Goal: Task Accomplishment & Management: Use online tool/utility

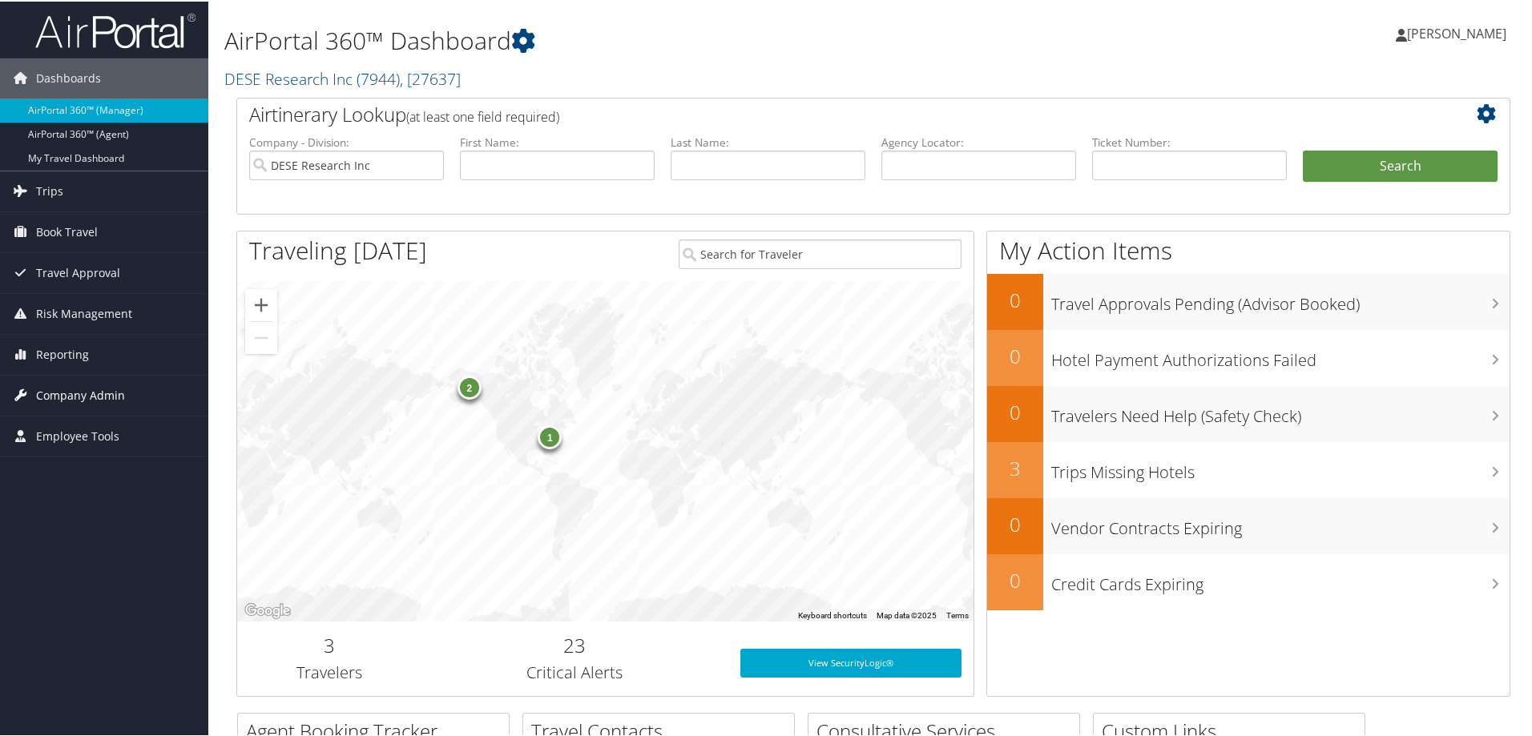
click at [79, 391] on span "Company Admin" at bounding box center [80, 394] width 89 height 40
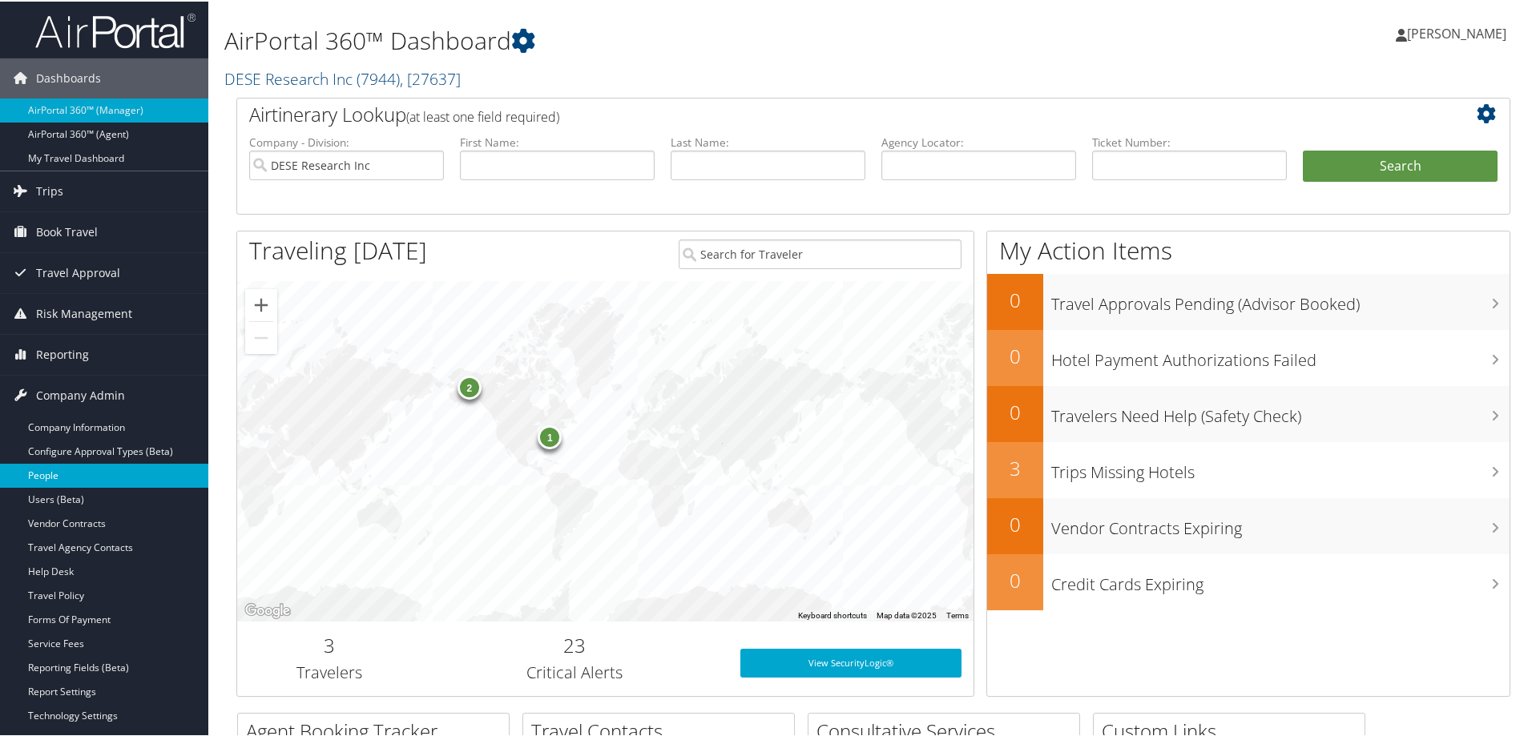
click at [79, 473] on link "People" at bounding box center [104, 474] width 208 height 24
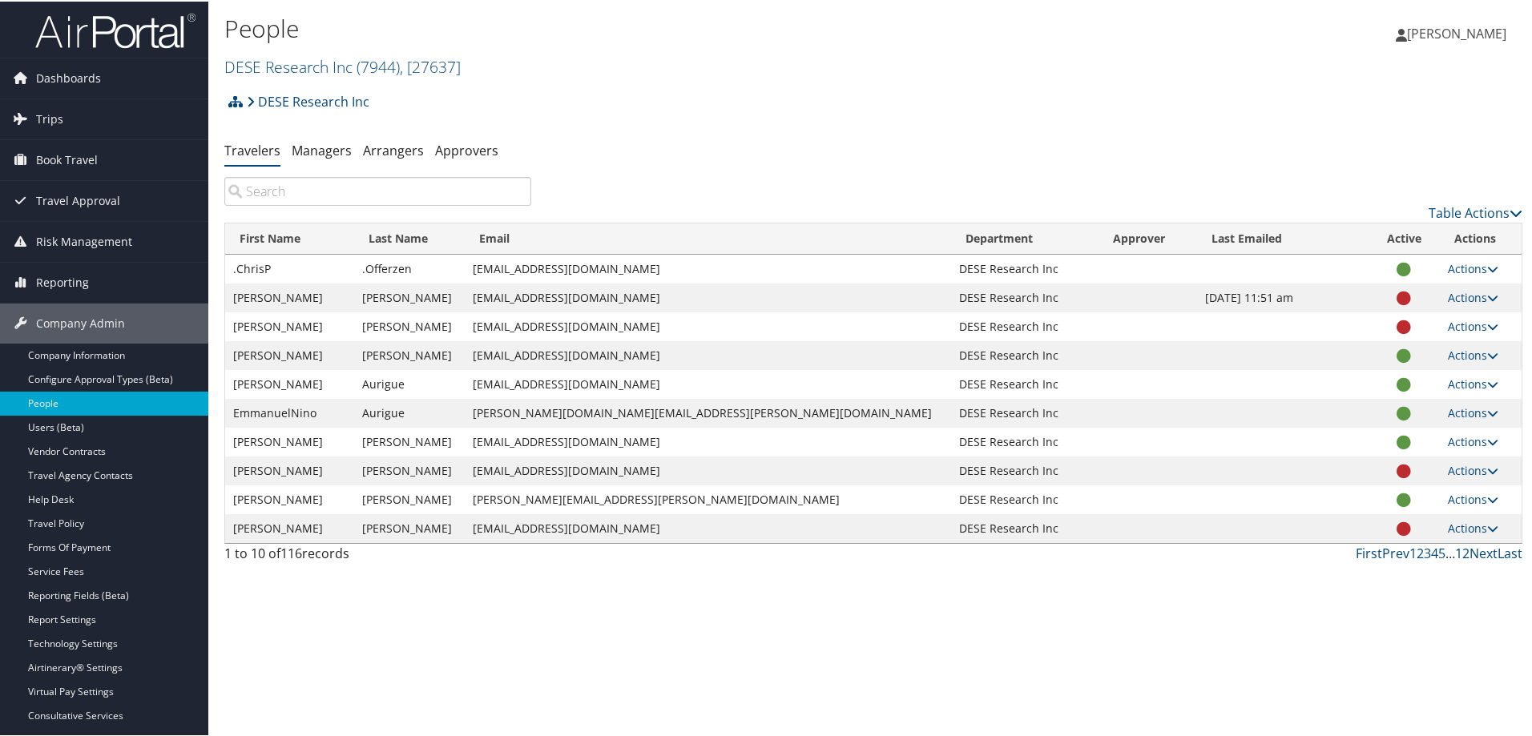
click at [268, 180] on input "search" at bounding box center [377, 189] width 307 height 29
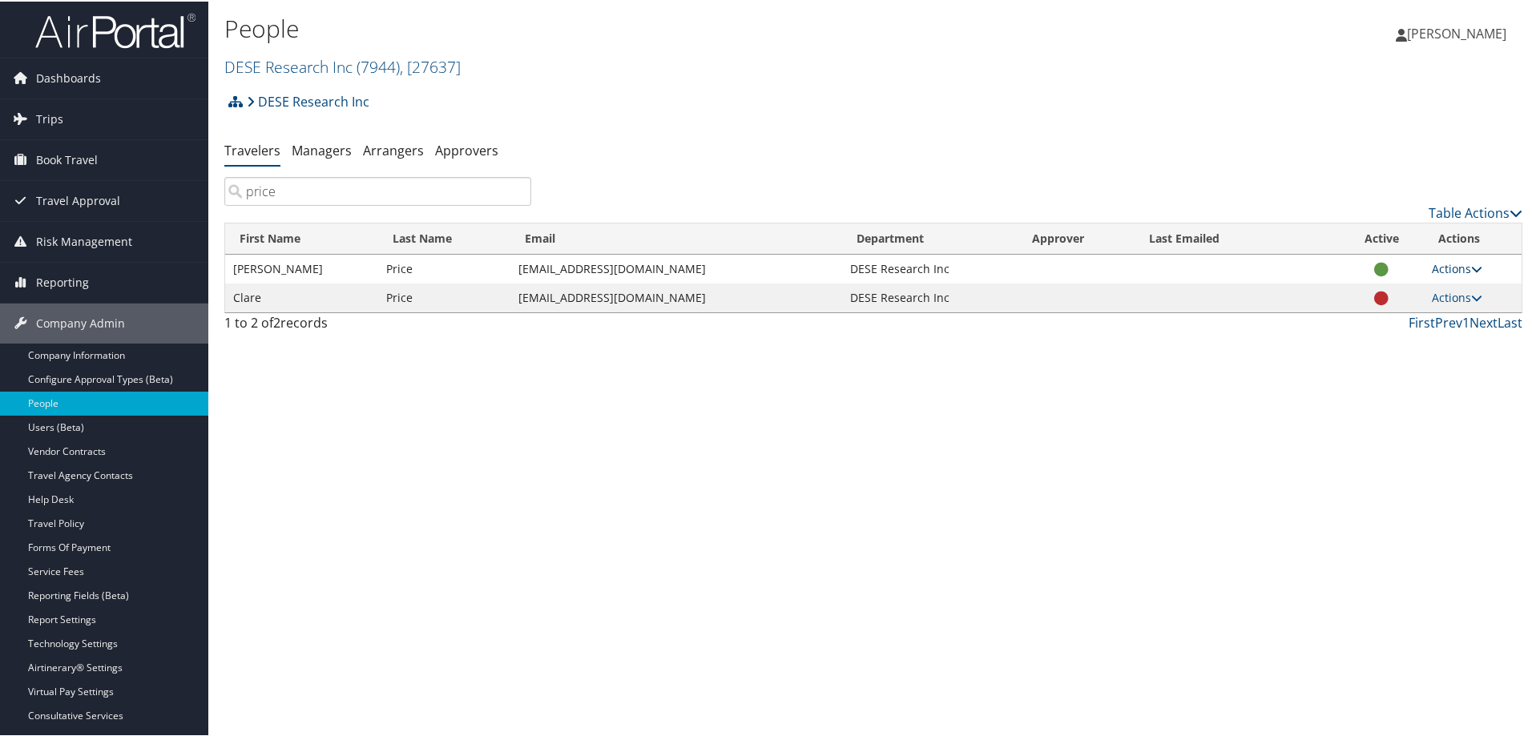
type input "price"
click at [1456, 269] on link "Actions" at bounding box center [1457, 267] width 50 height 15
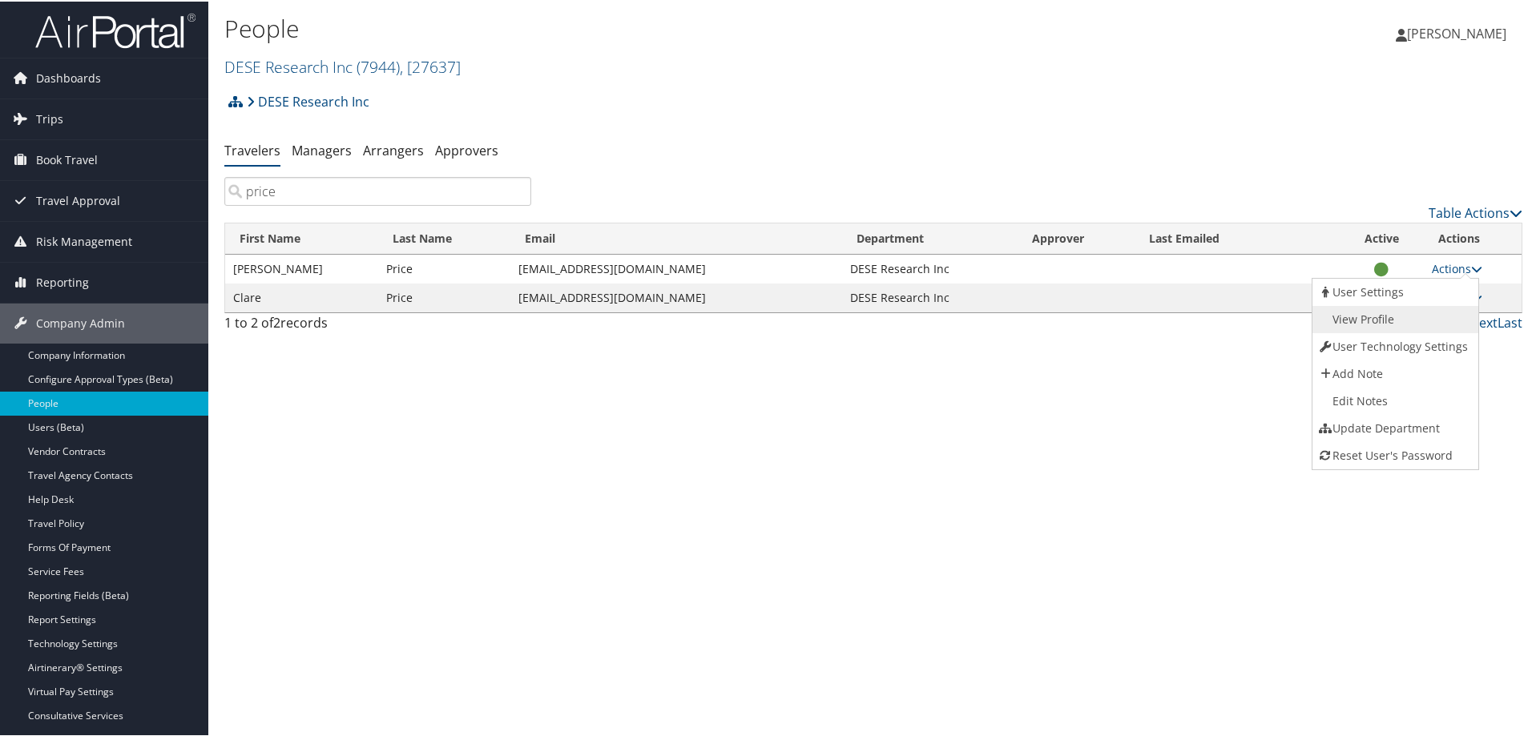
click at [1405, 315] on link "View Profile" at bounding box center [1393, 317] width 163 height 27
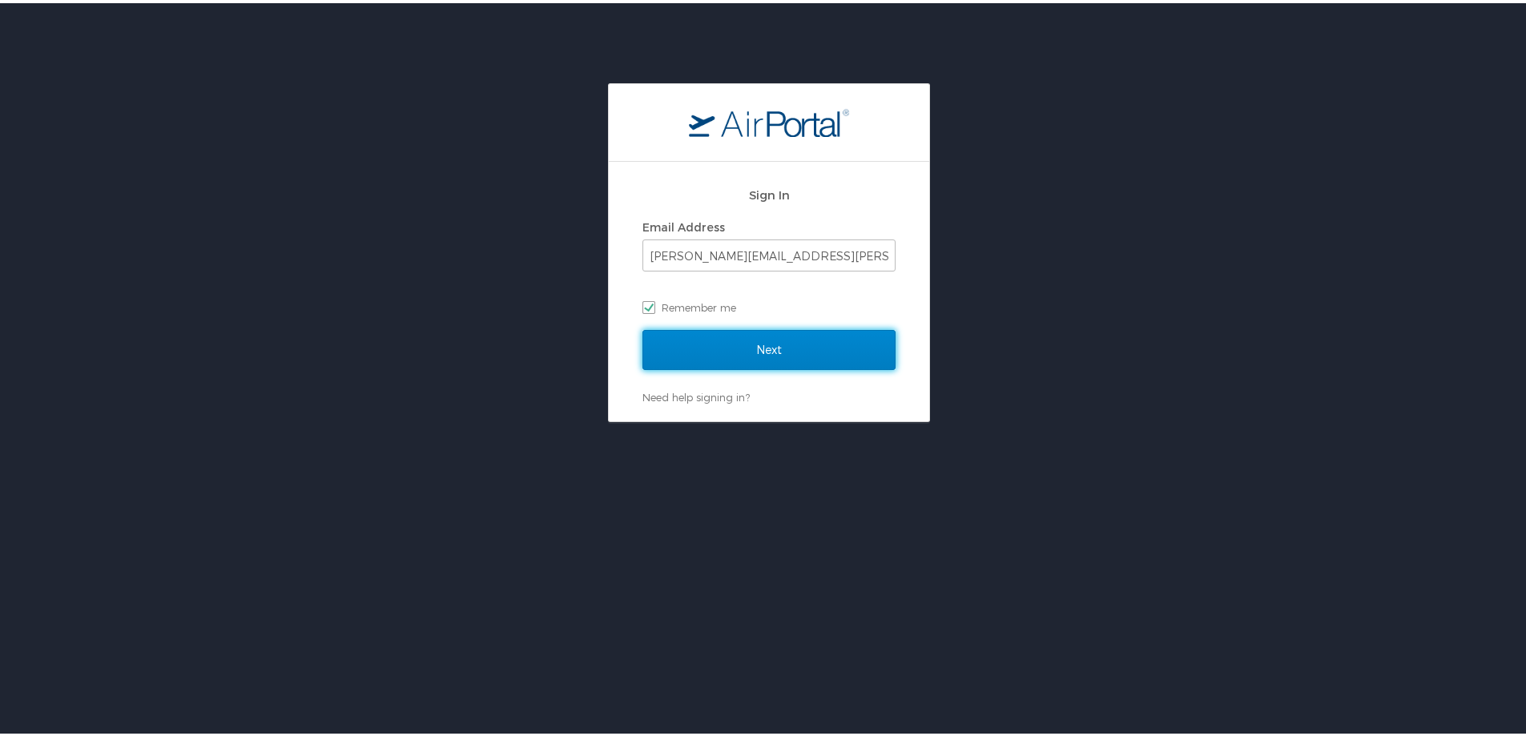
click at [765, 347] on input "Next" at bounding box center [769, 347] width 253 height 40
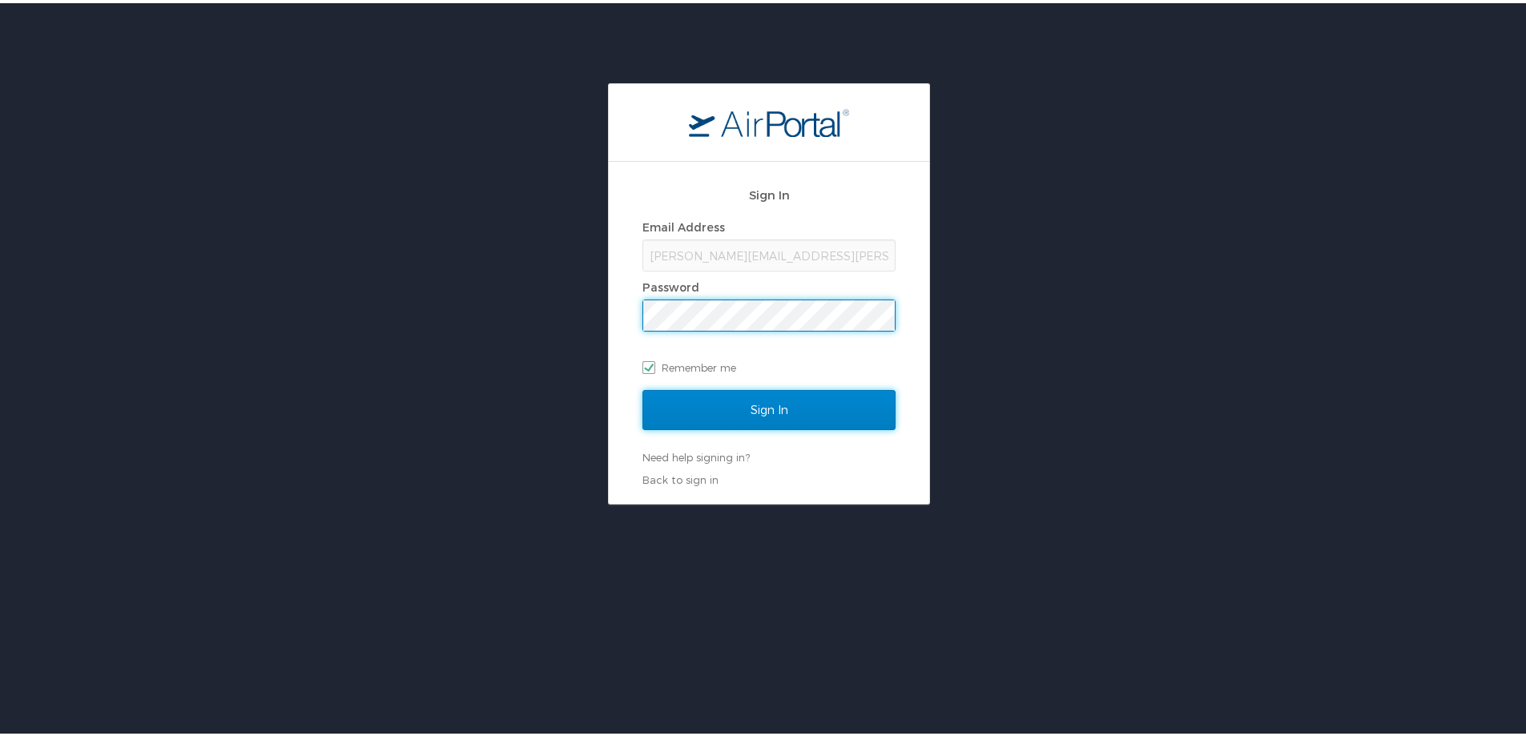
click at [785, 397] on input "Sign In" at bounding box center [769, 407] width 253 height 40
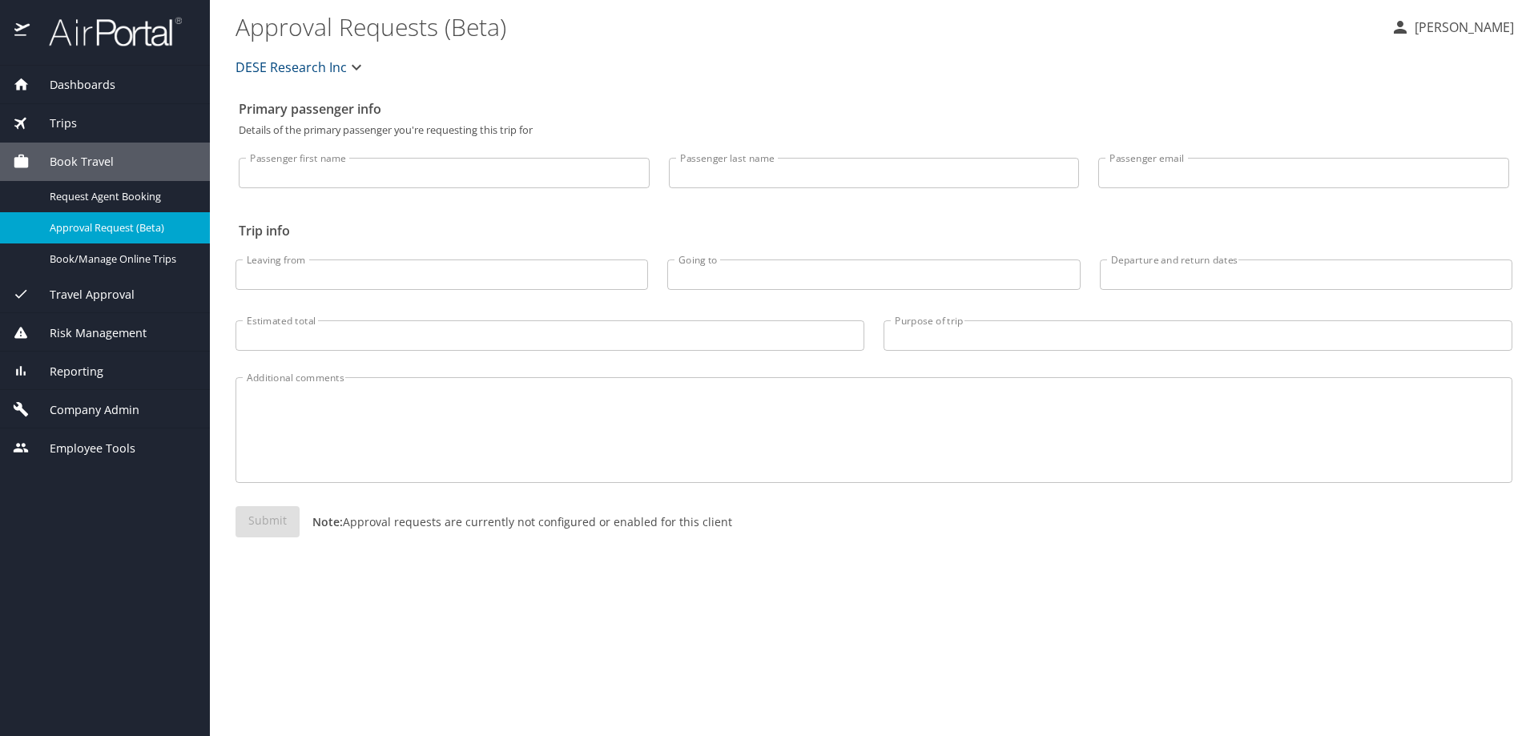
click at [88, 373] on span "Reporting" at bounding box center [67, 372] width 74 height 18
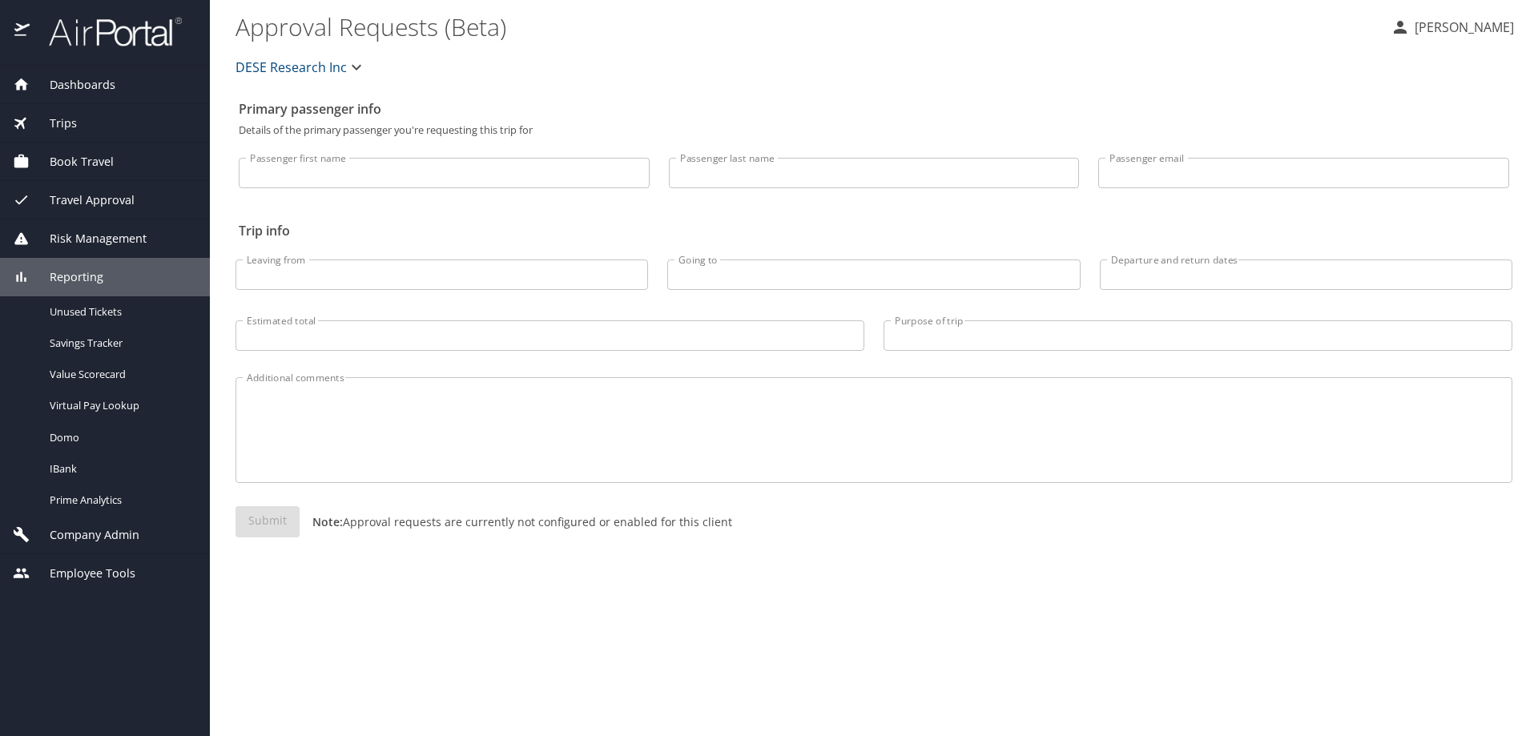
click at [76, 198] on span "Travel Approval" at bounding box center [82, 200] width 105 height 18
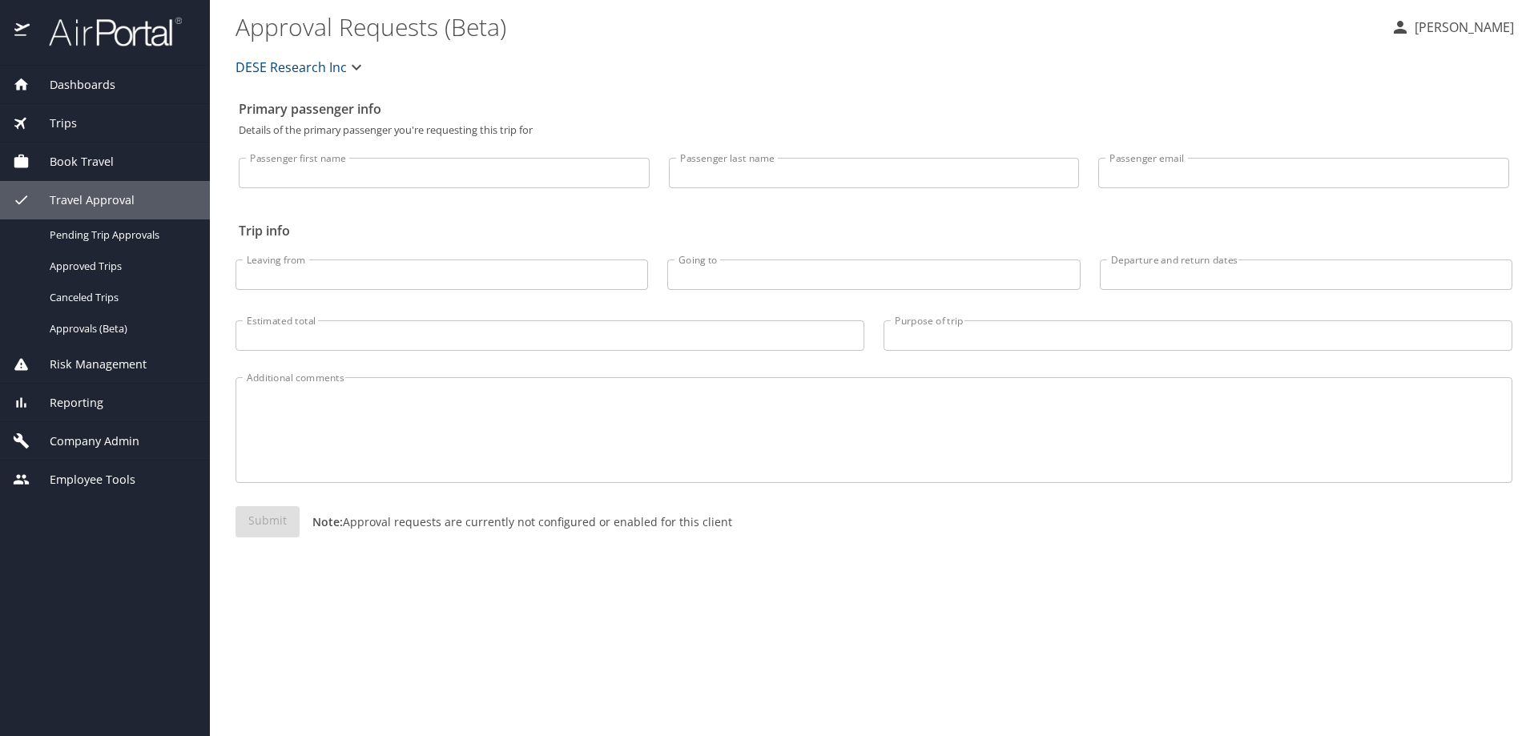
click at [97, 433] on span "Company Admin" at bounding box center [85, 442] width 110 height 18
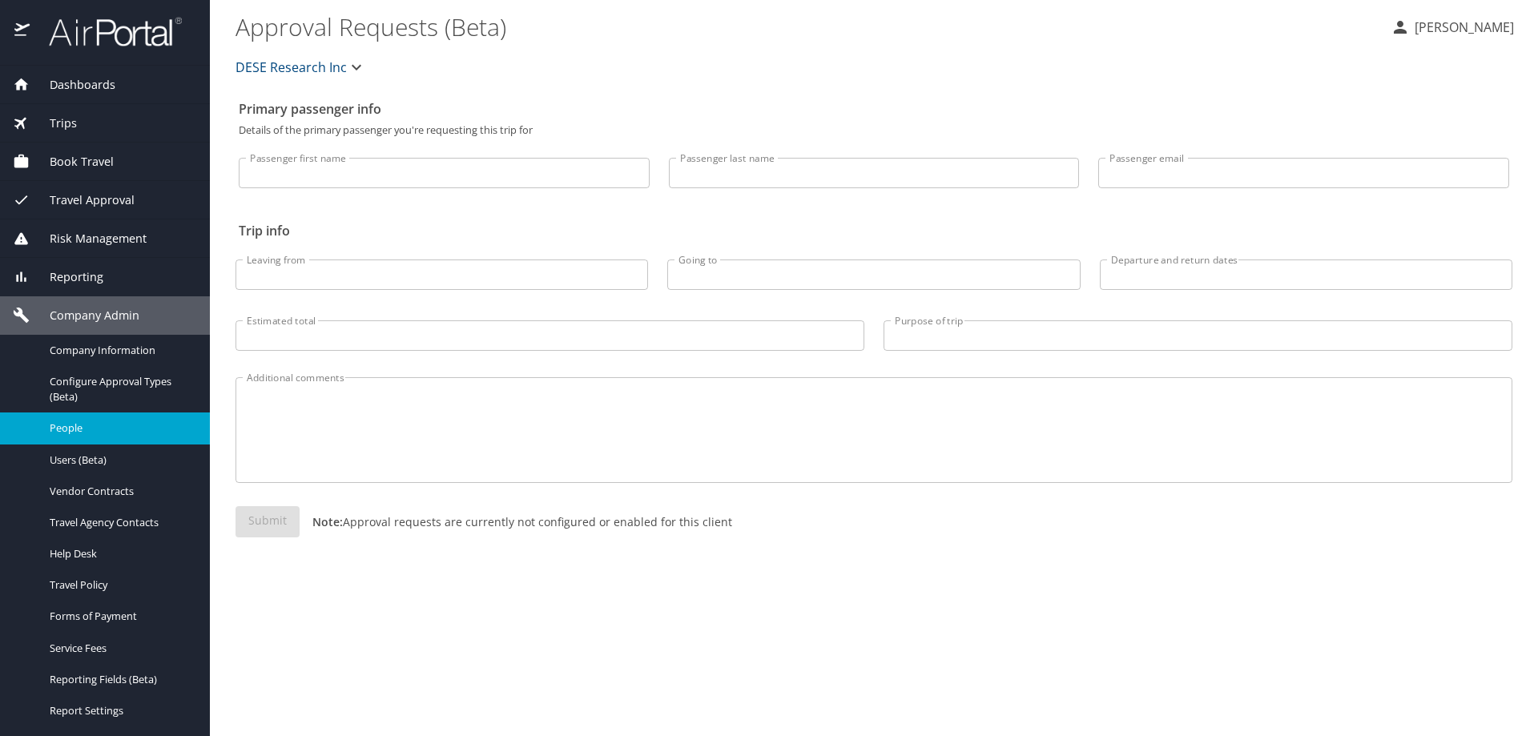
click at [83, 429] on span "People" at bounding box center [120, 428] width 141 height 15
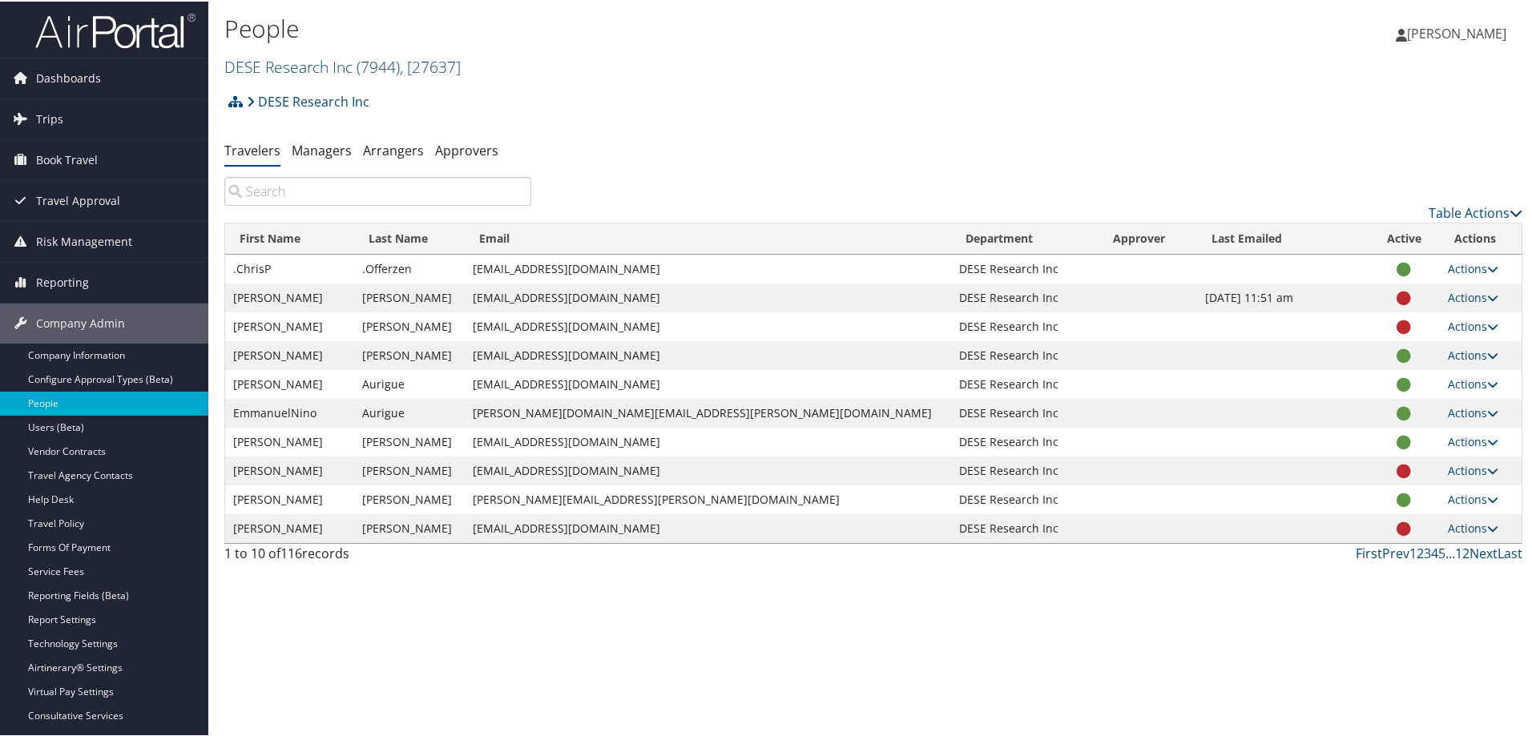
click at [284, 187] on input "search" at bounding box center [377, 189] width 307 height 29
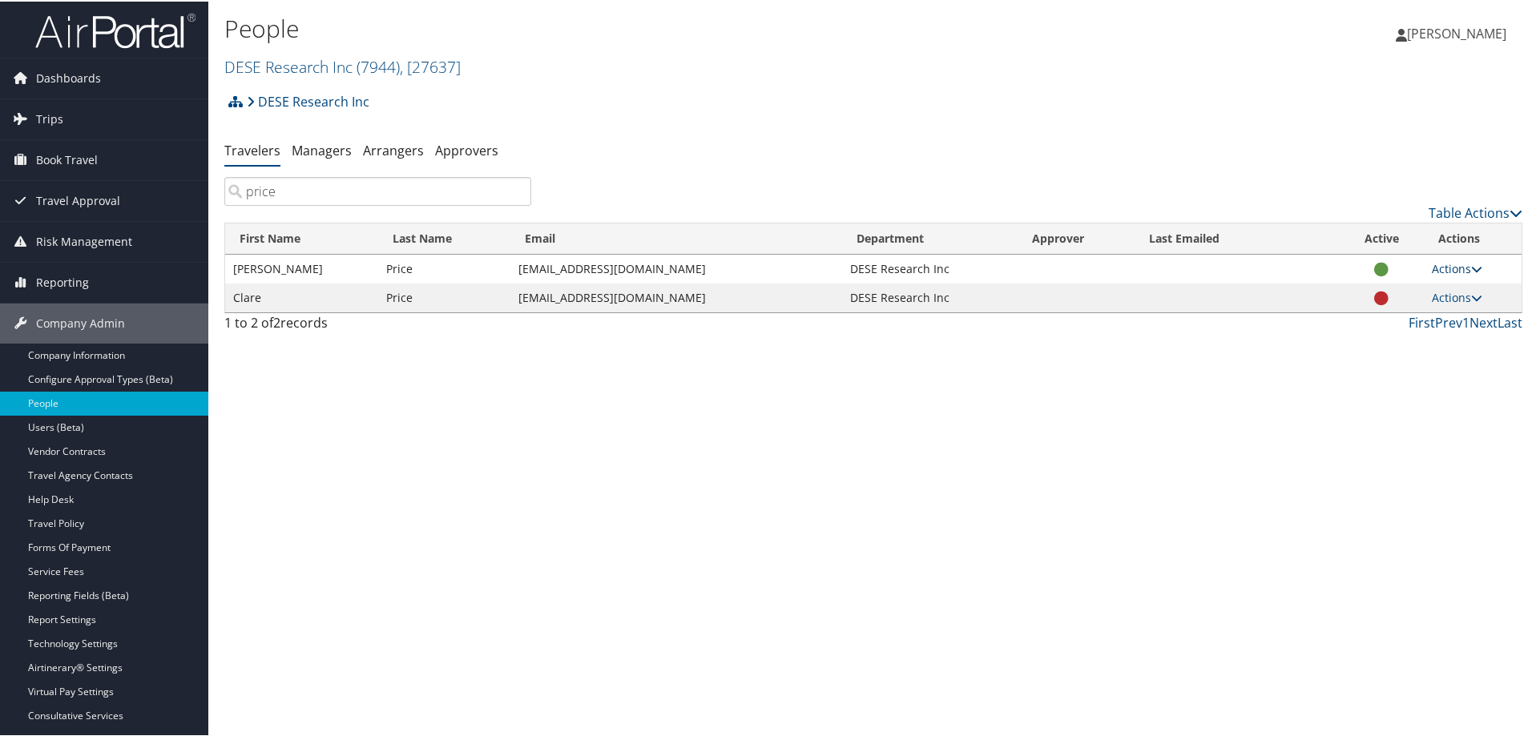
type input "price"
click at [1456, 271] on link "Actions" at bounding box center [1457, 267] width 50 height 15
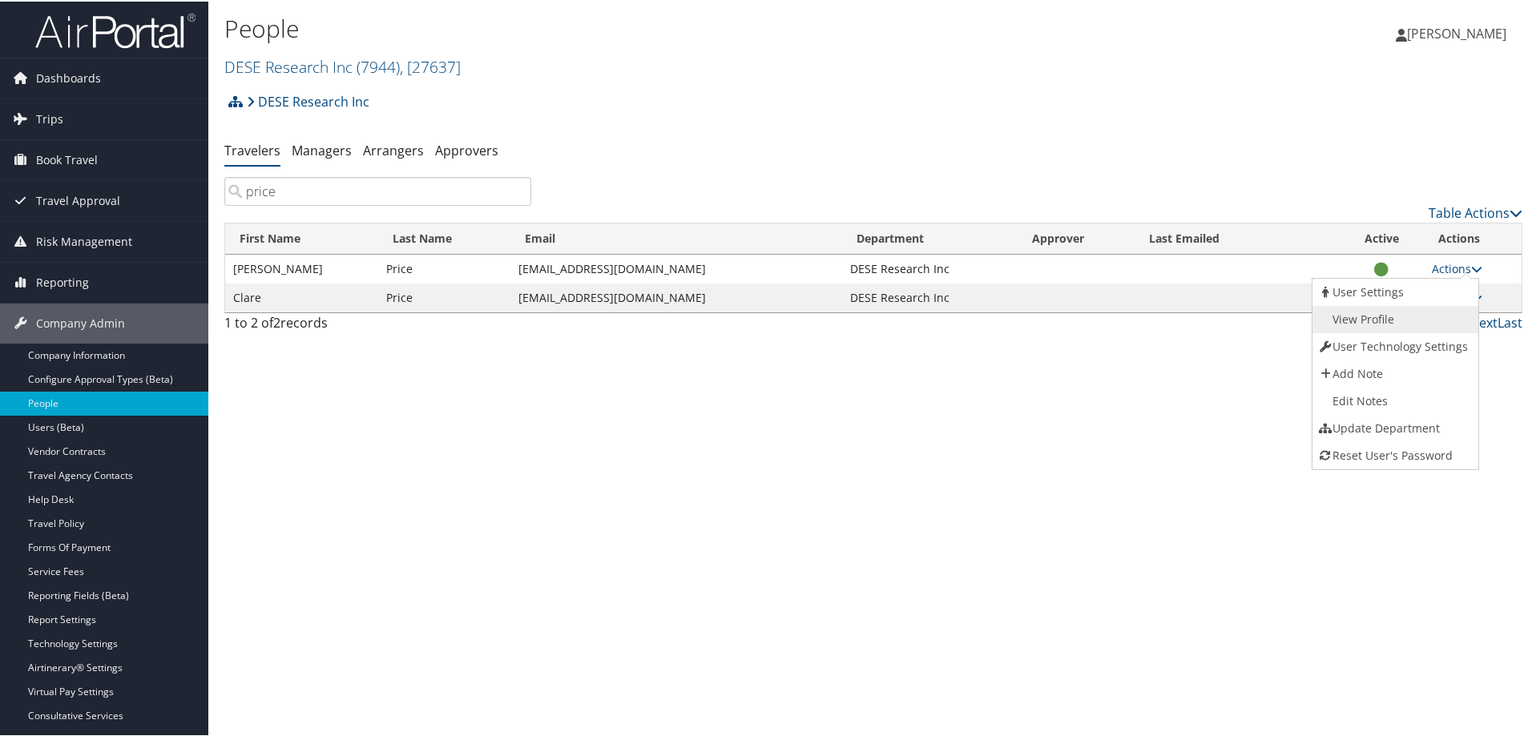
click at [1386, 316] on link "View Profile" at bounding box center [1393, 317] width 163 height 27
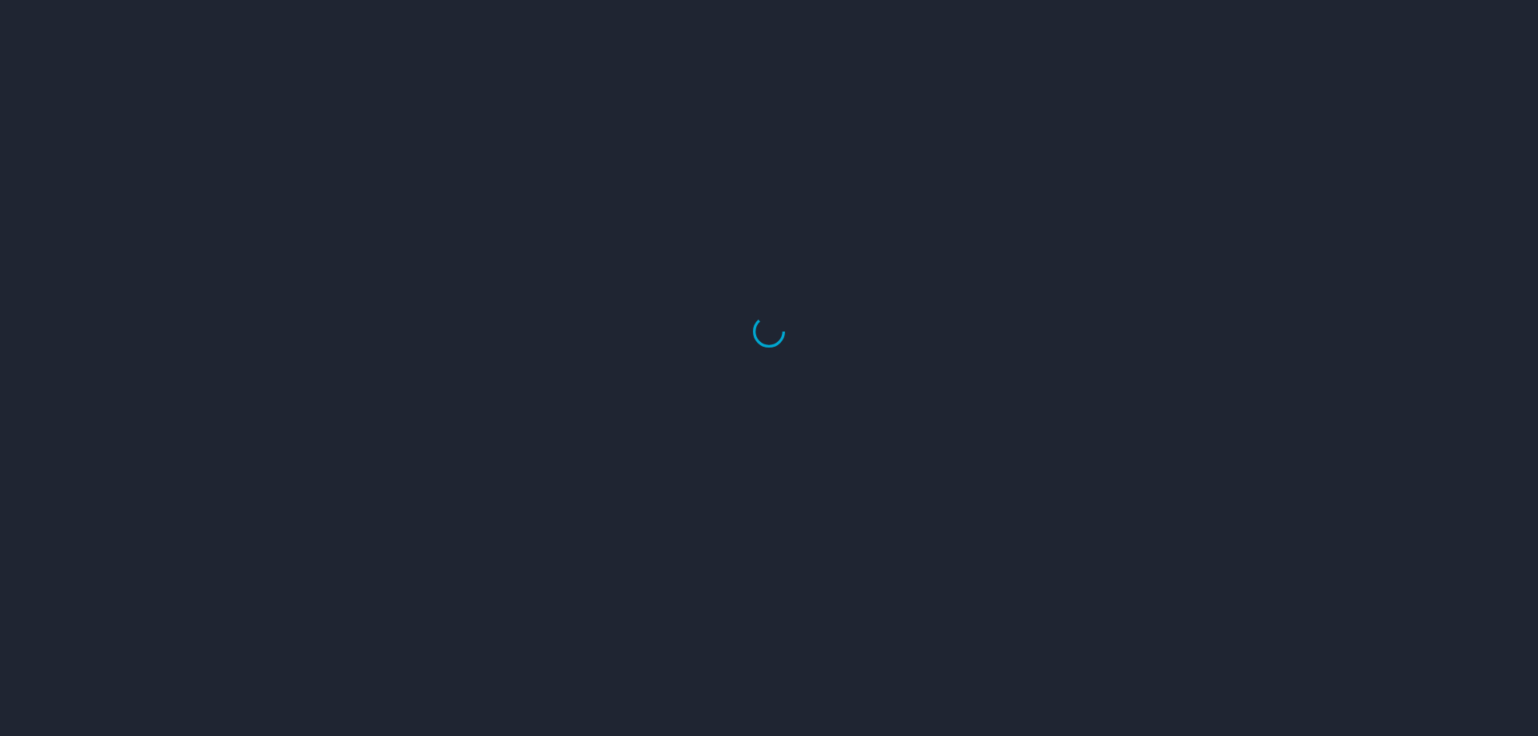
select select "US"
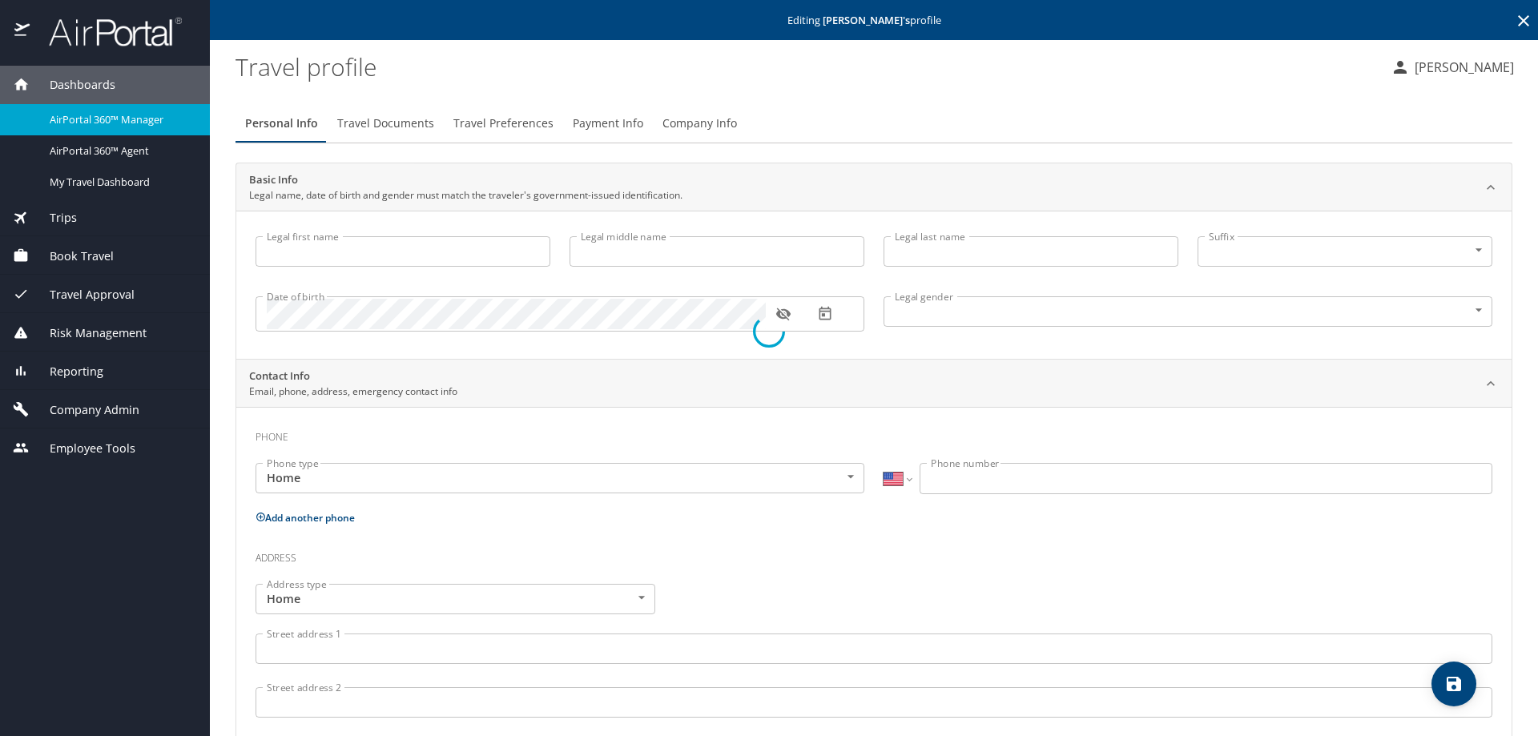
type input "Patrick"
type input "Price"
type input "Male"
select select "US"
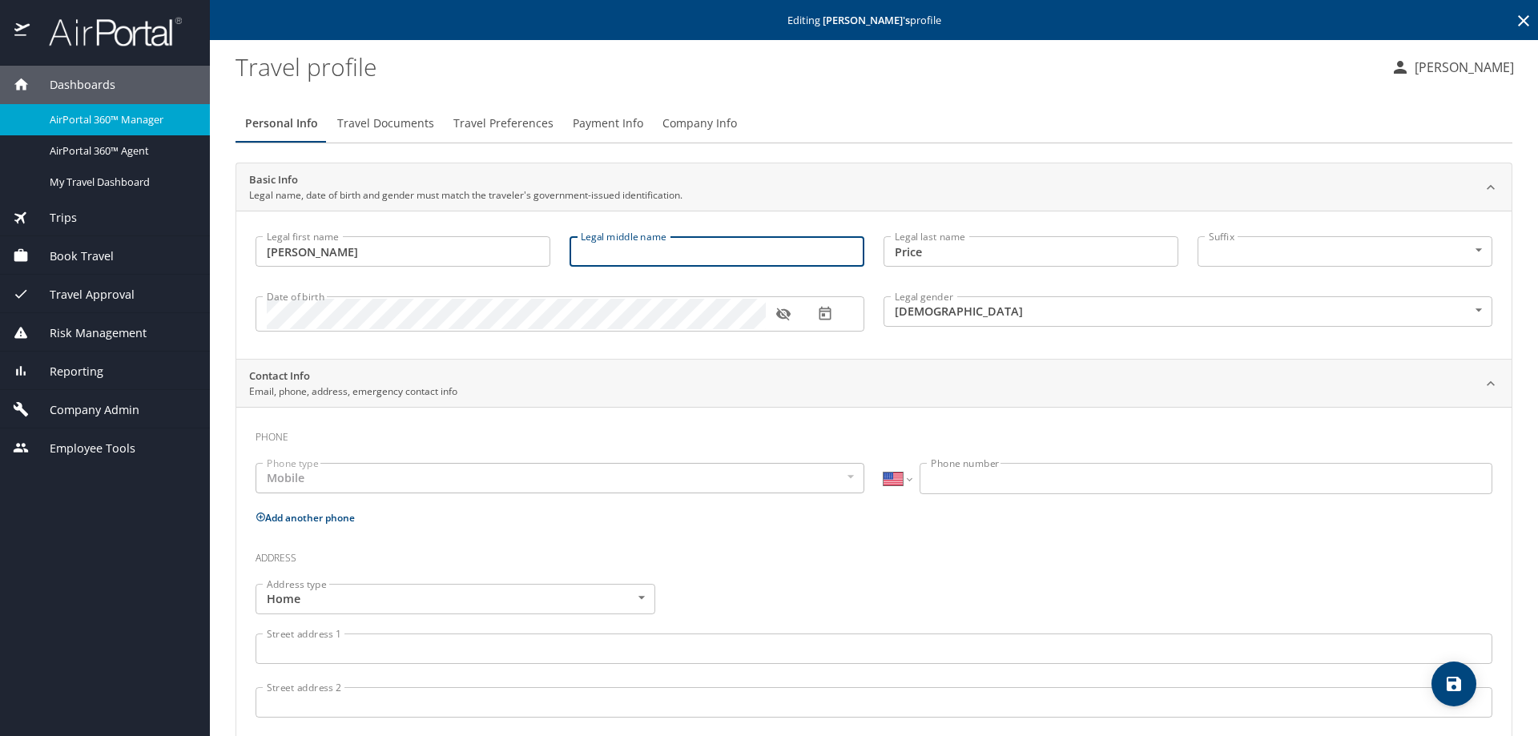
click at [645, 250] on input "Legal middle name" at bounding box center [717, 251] width 295 height 30
type input "Andrew"
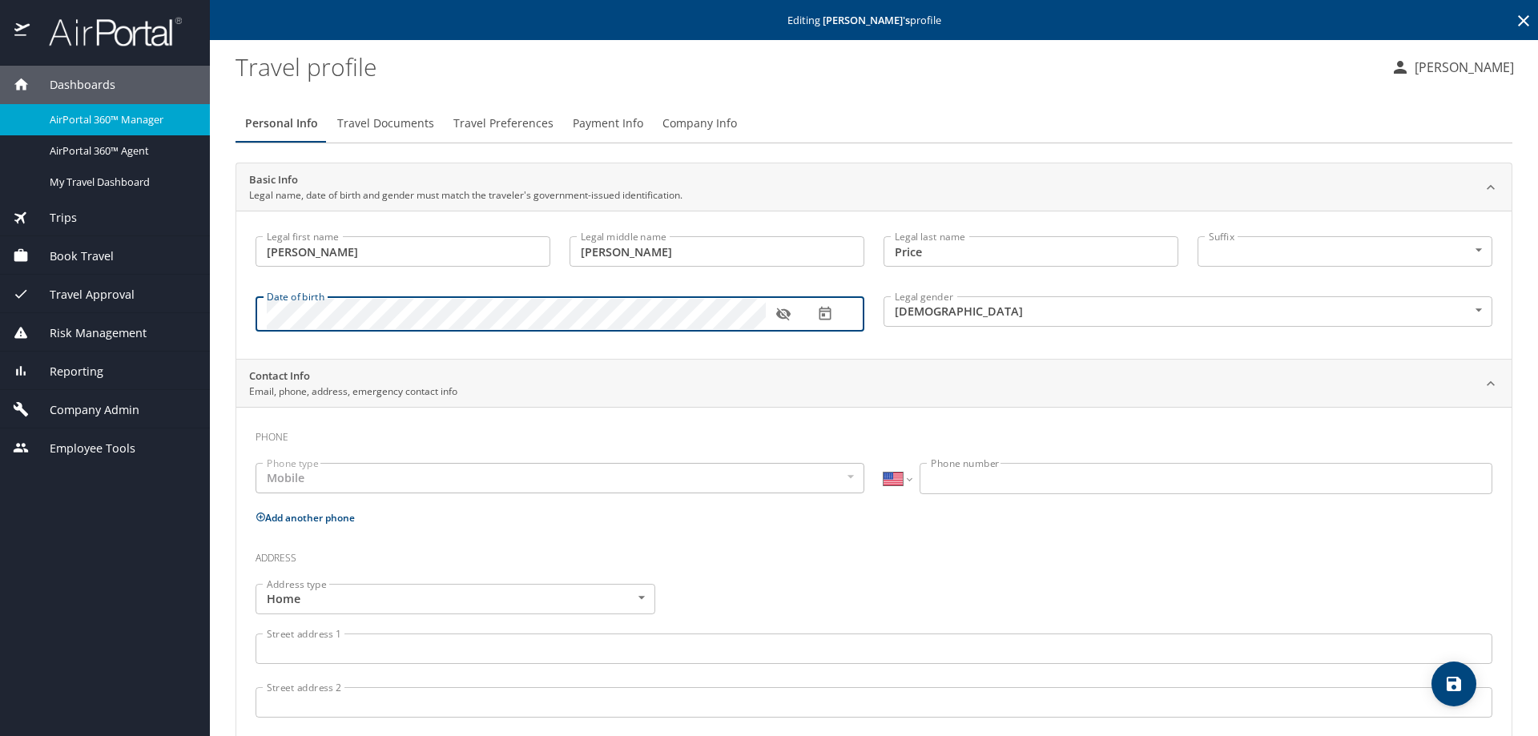
click at [781, 316] on icon "button" at bounding box center [784, 314] width 16 height 16
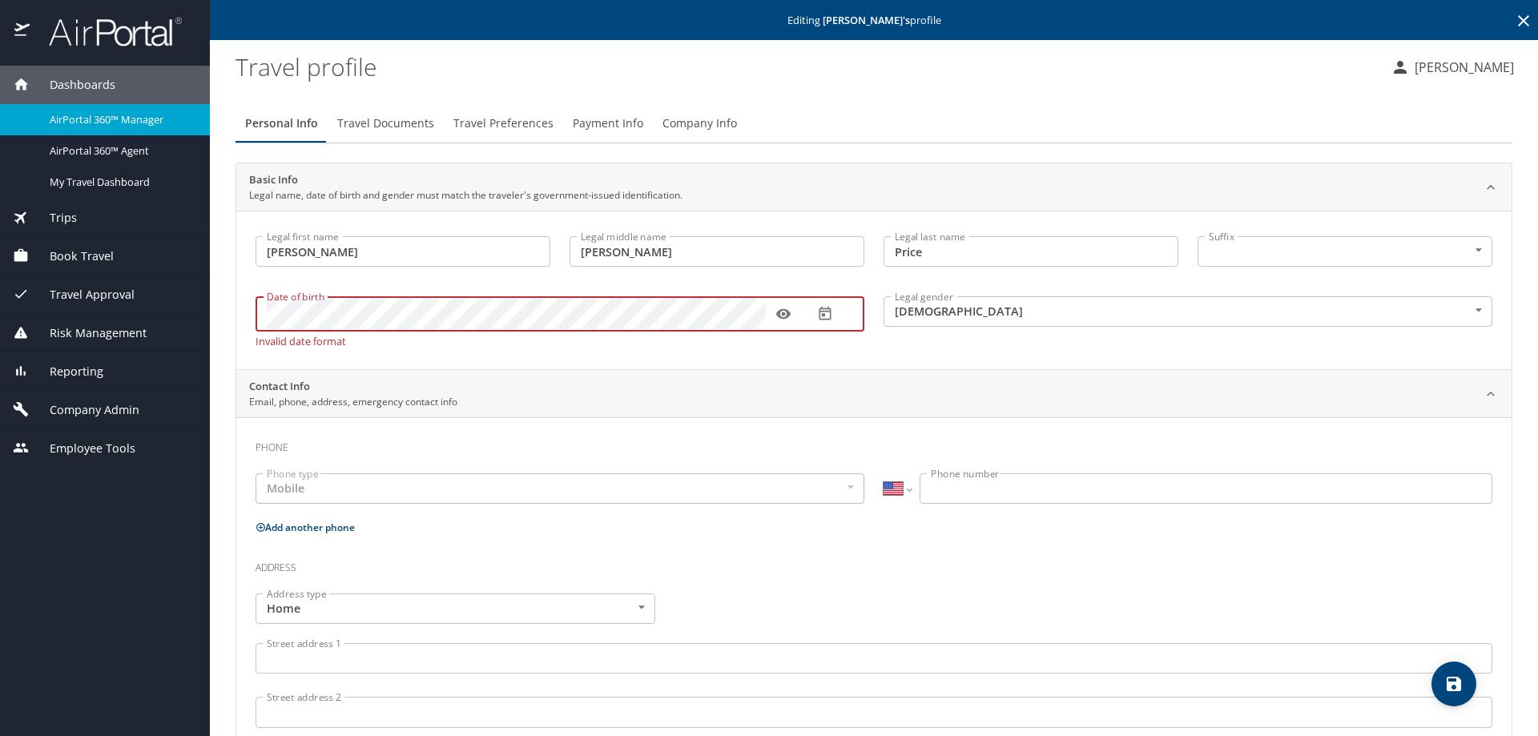
click at [204, 299] on div "Dashboards AirPortal 360™ Manager AirPortal 360™ Agent My Travel Dashboard Trip…" at bounding box center [769, 368] width 1538 height 736
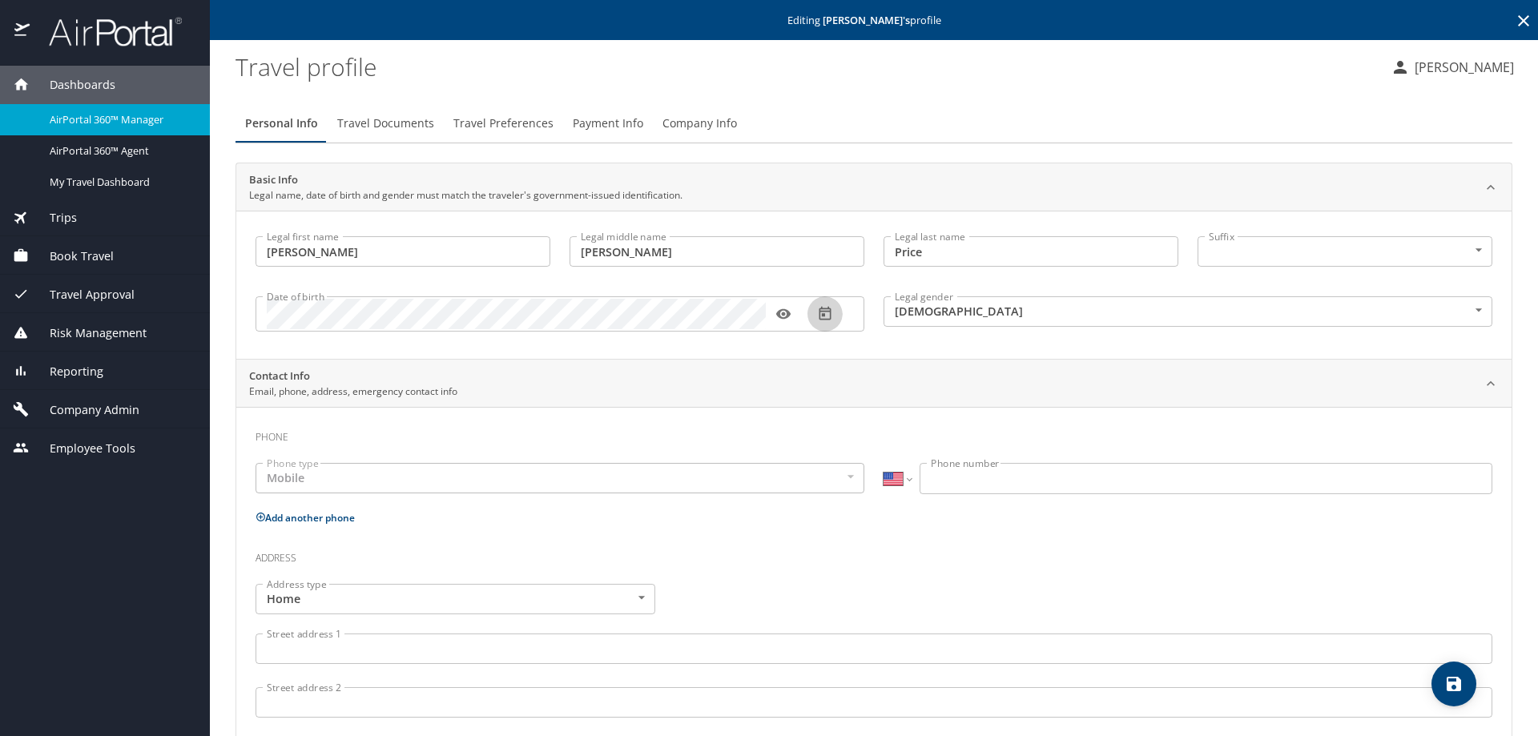
click at [828, 316] on icon "button" at bounding box center [825, 314] width 16 height 16
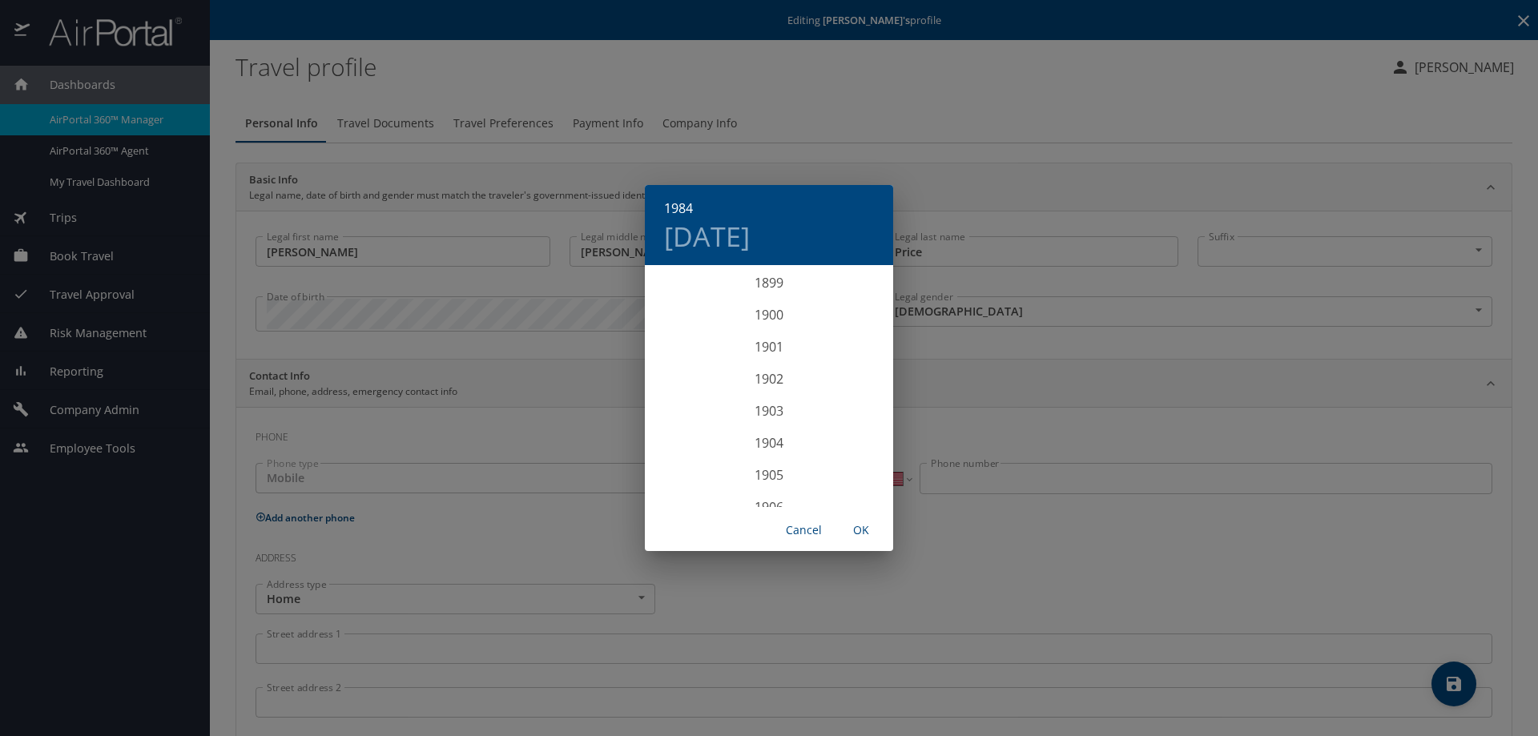
scroll to position [2628, 0]
click at [766, 386] on div "1984" at bounding box center [769, 387] width 248 height 32
click at [862, 529] on span "OK" at bounding box center [861, 531] width 38 height 20
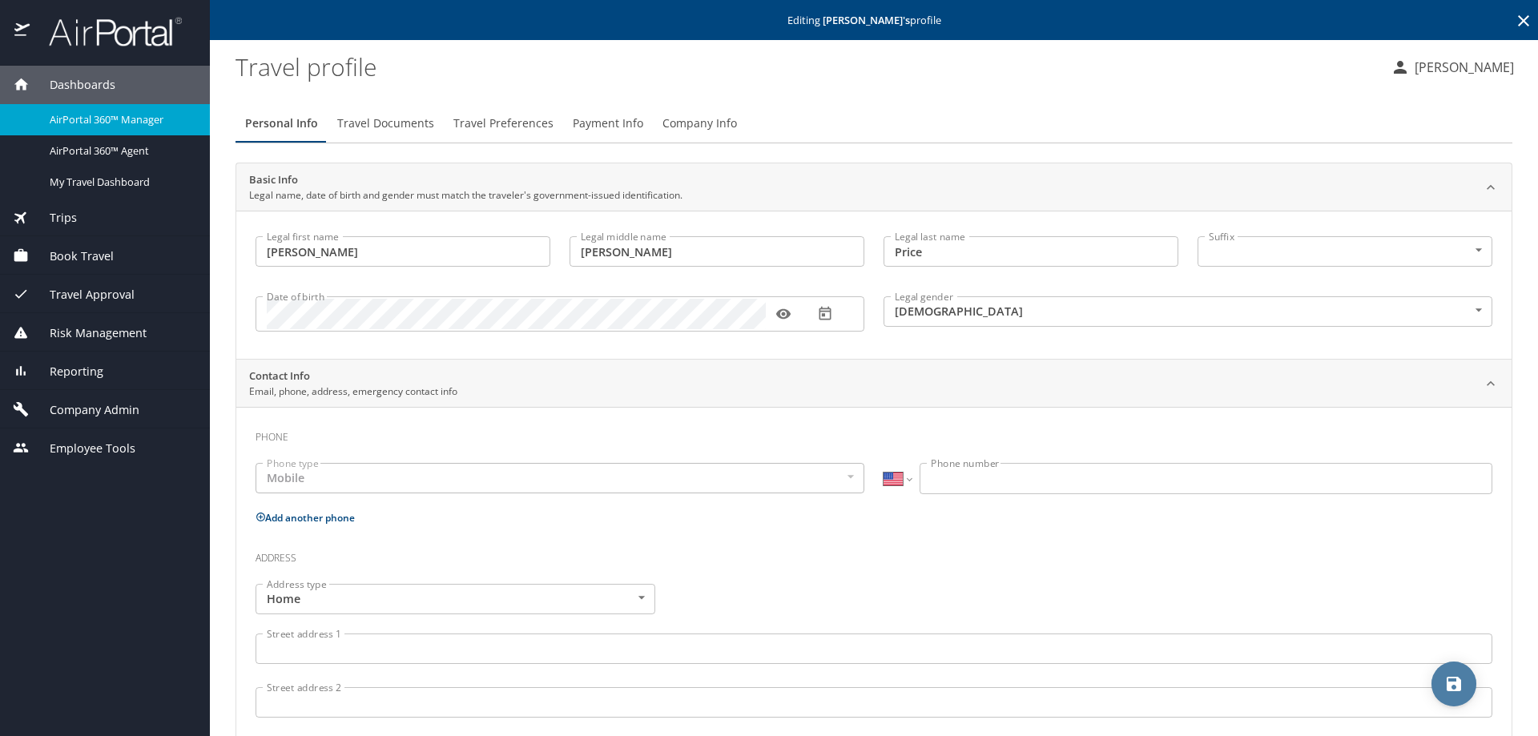
click at [1450, 686] on icon "save" at bounding box center [1454, 684] width 14 height 14
select select "US"
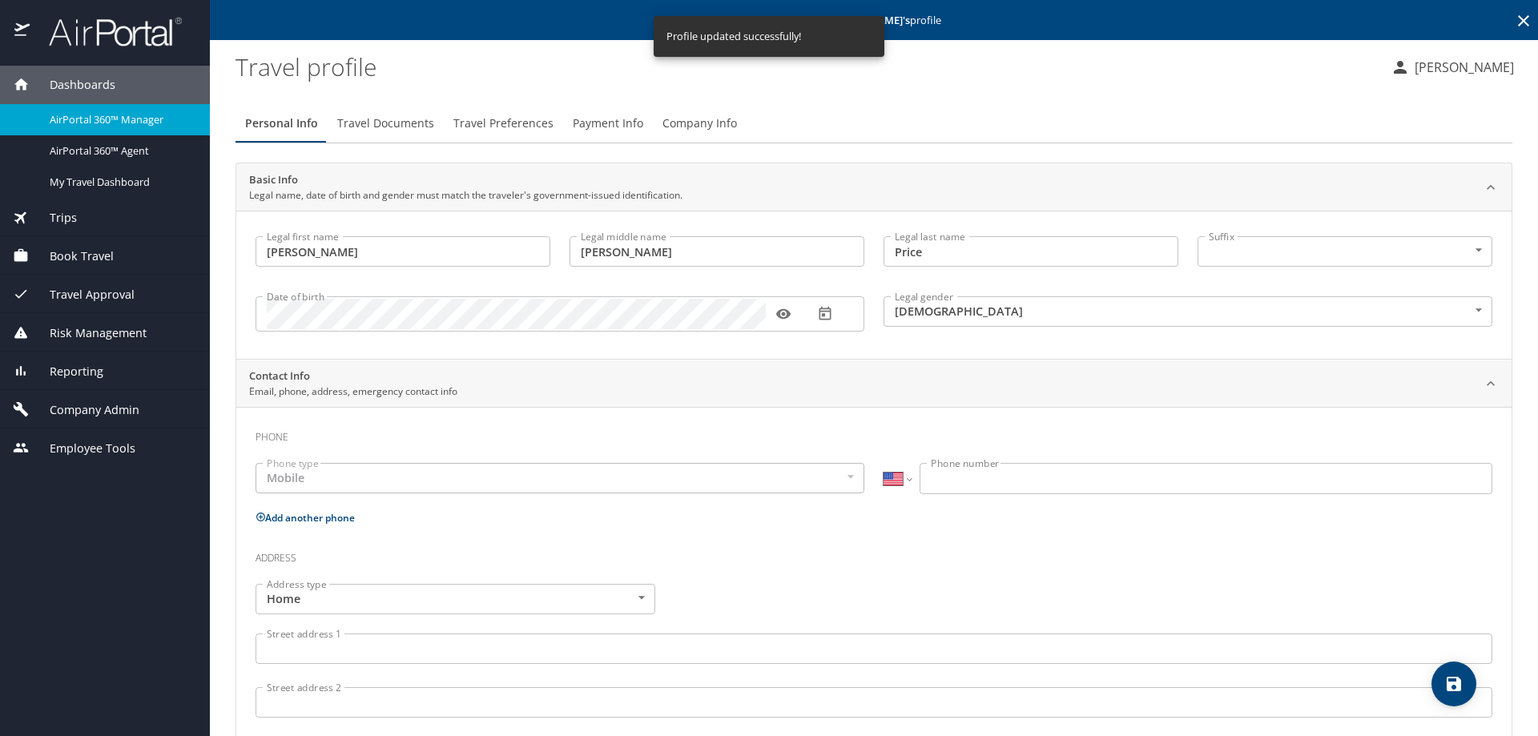
select select "US"
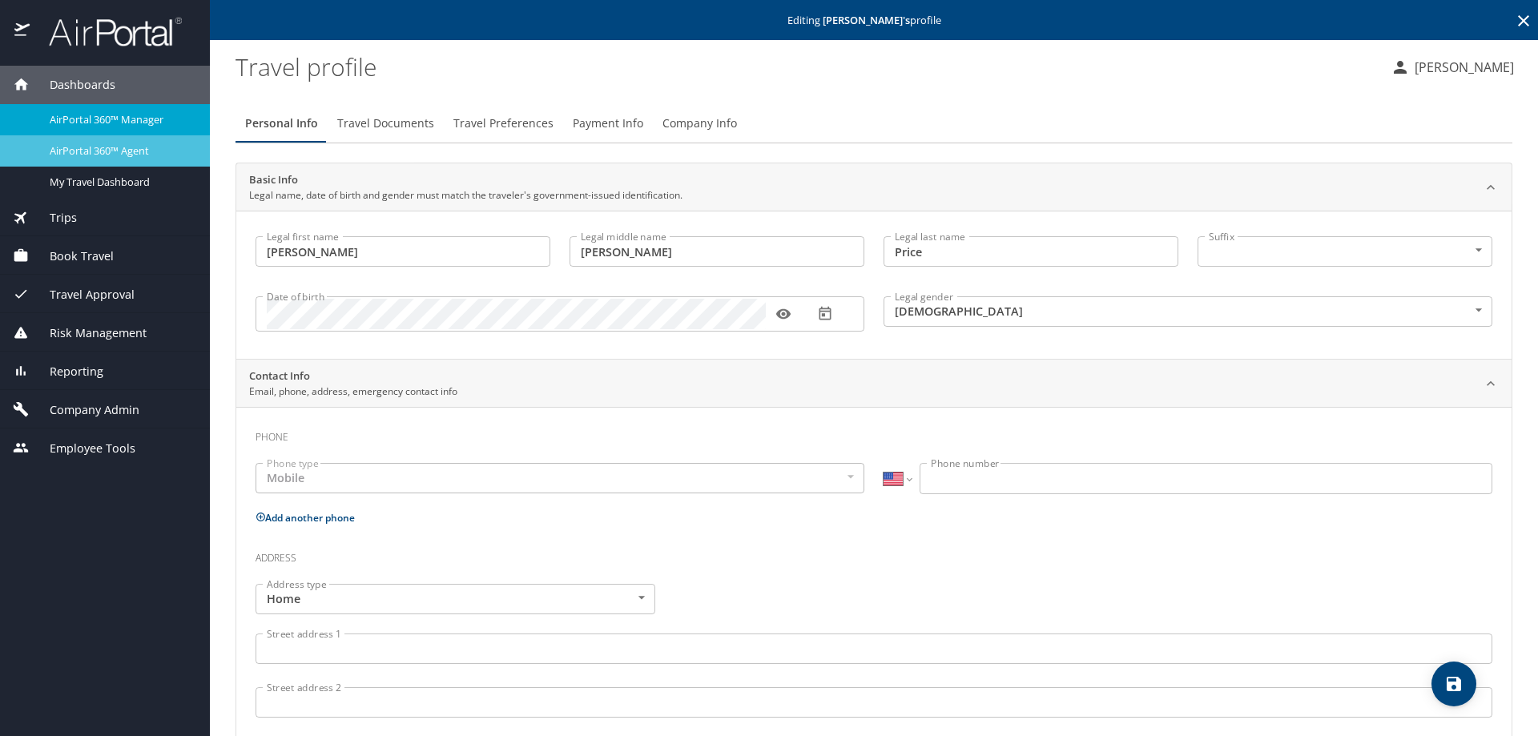
click at [117, 145] on span "AirPortal 360™ Agent" at bounding box center [120, 150] width 141 height 15
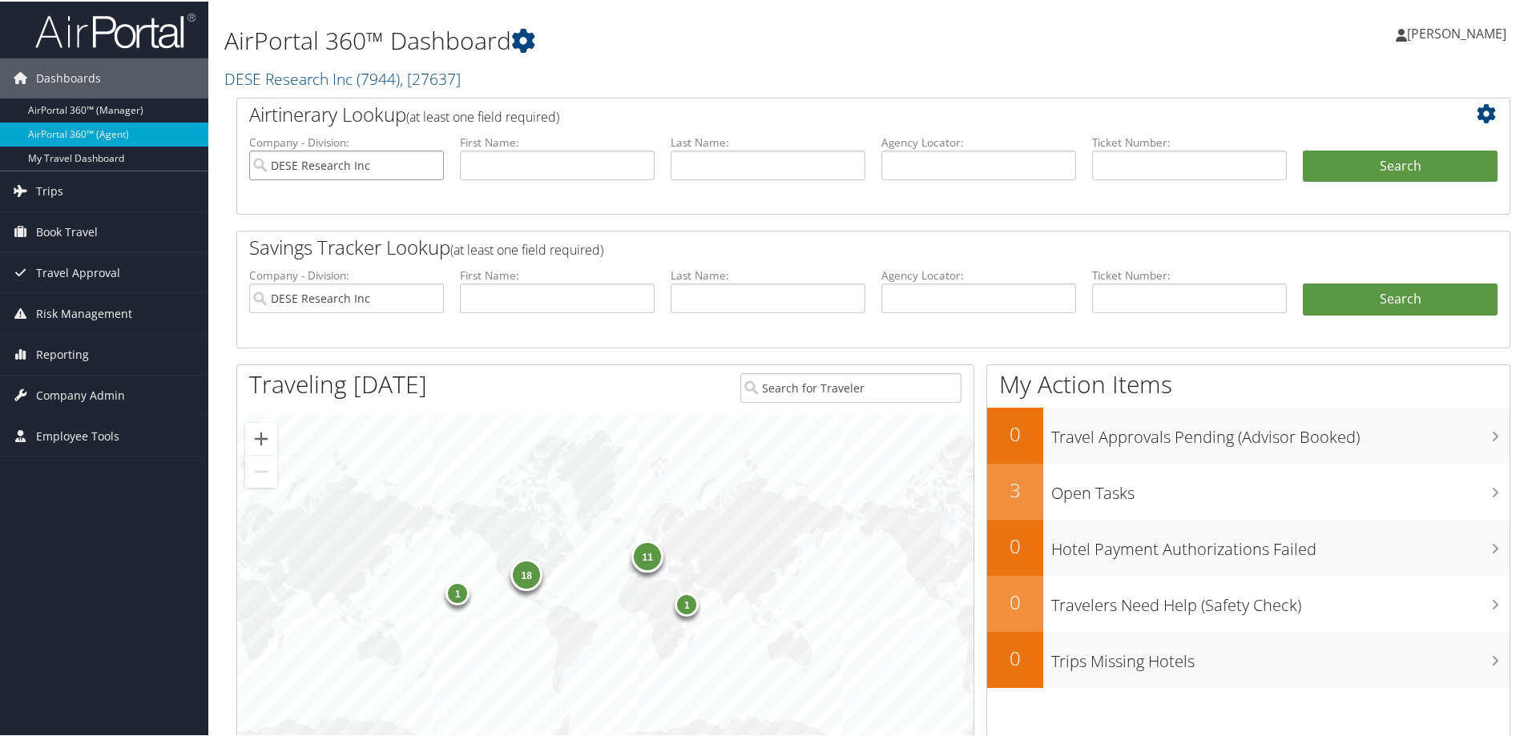
click at [429, 166] on input "DESE Research Inc" at bounding box center [346, 164] width 195 height 30
click at [923, 165] on input "text" at bounding box center [978, 164] width 195 height 30
type input "d3tg5h"
click at [1367, 157] on button "Search" at bounding box center [1400, 165] width 195 height 32
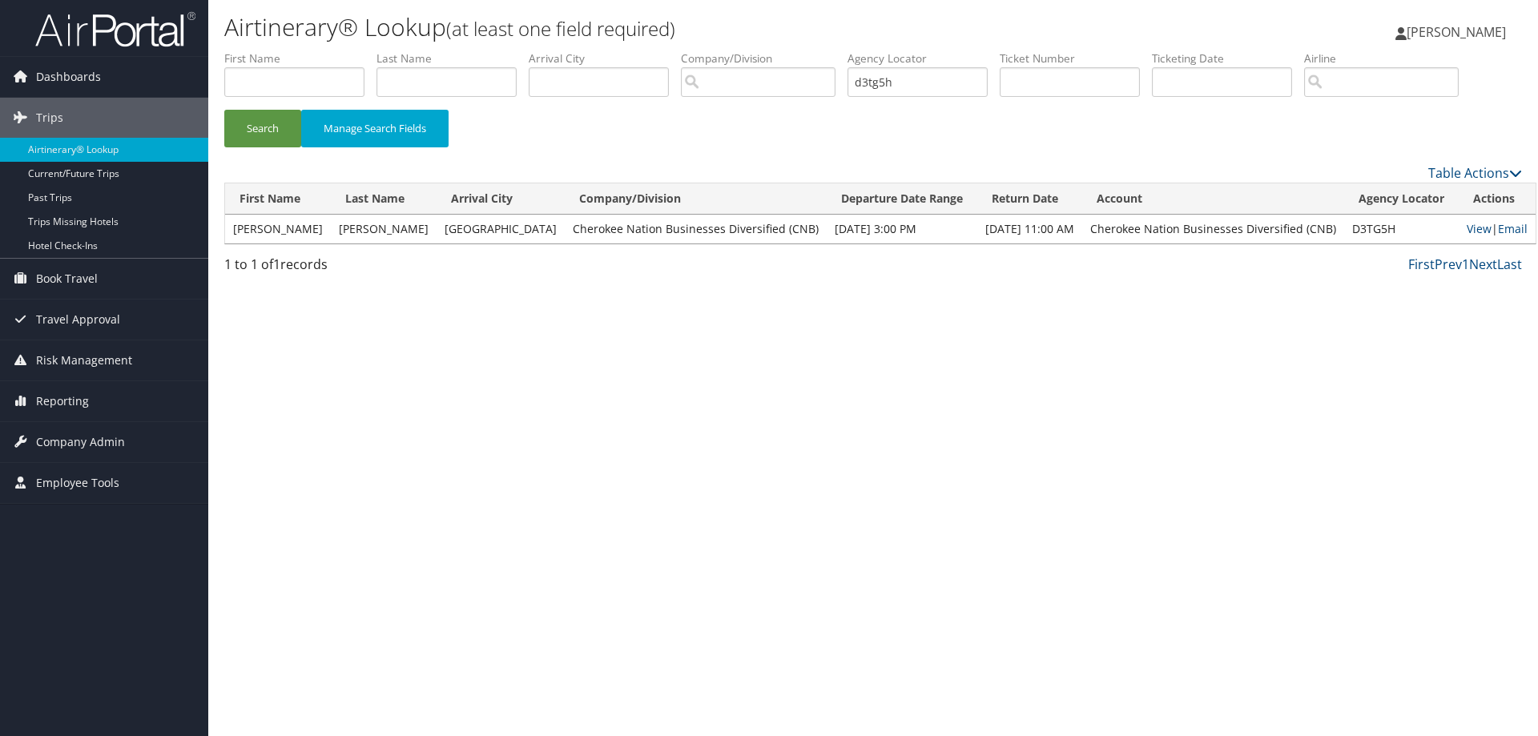
click at [1459, 229] on td "View | Email" at bounding box center [1497, 229] width 77 height 29
click at [1467, 228] on link "View" at bounding box center [1479, 228] width 25 height 15
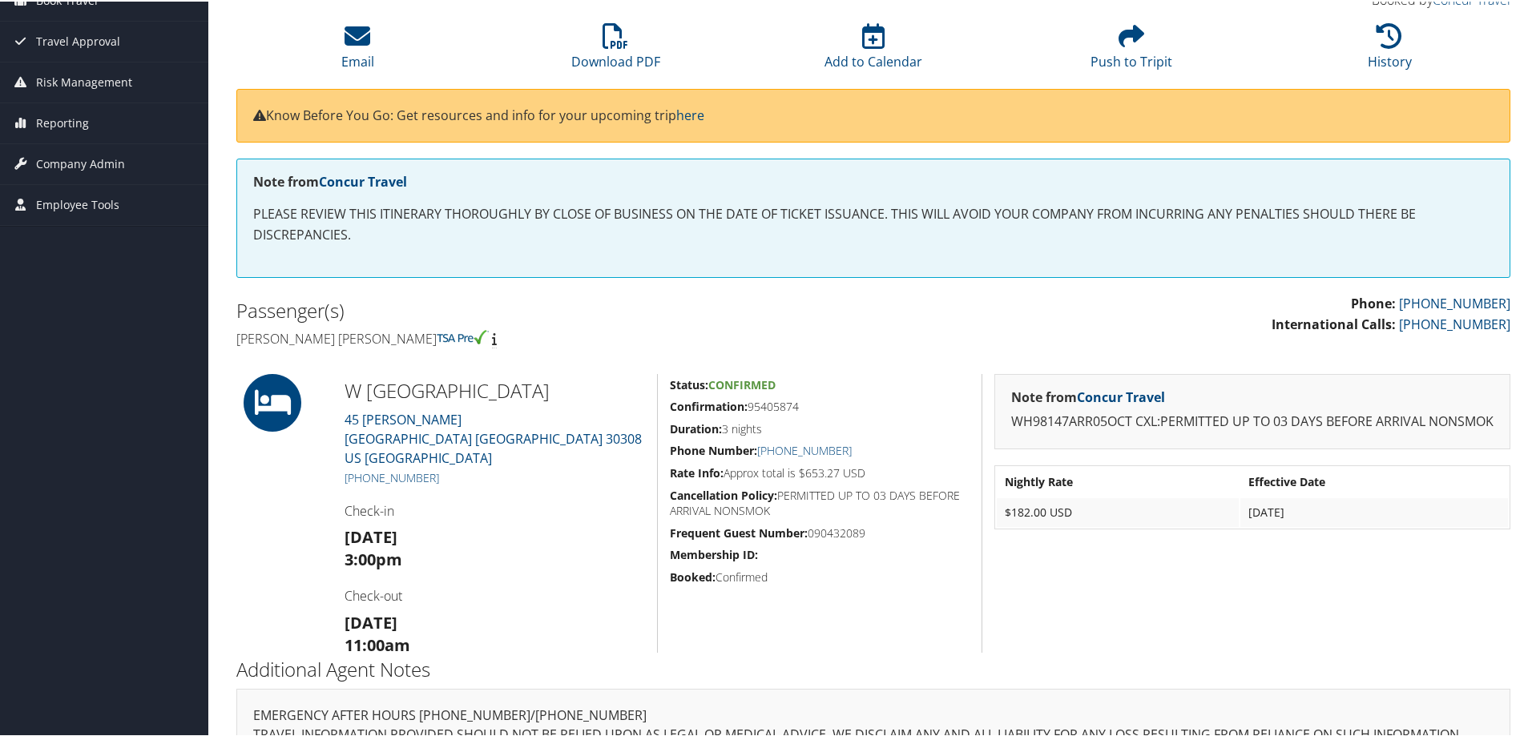
scroll to position [160, 0]
